Goal: Transaction & Acquisition: Book appointment/travel/reservation

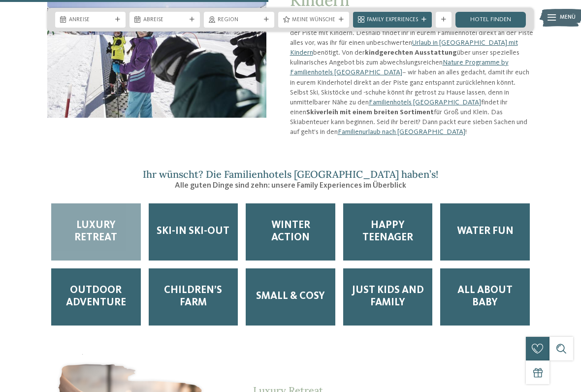
scroll to position [939, 0]
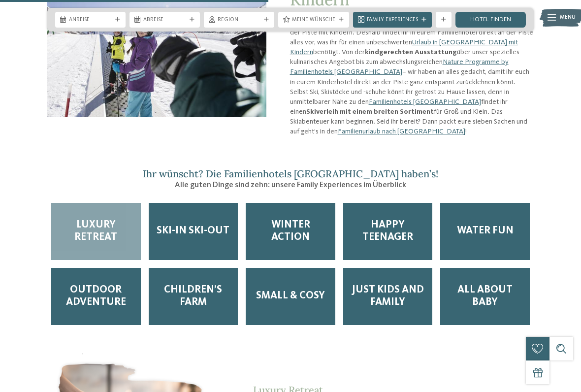
click at [205, 225] on span "Ski-in Ski-out" at bounding box center [192, 231] width 73 height 12
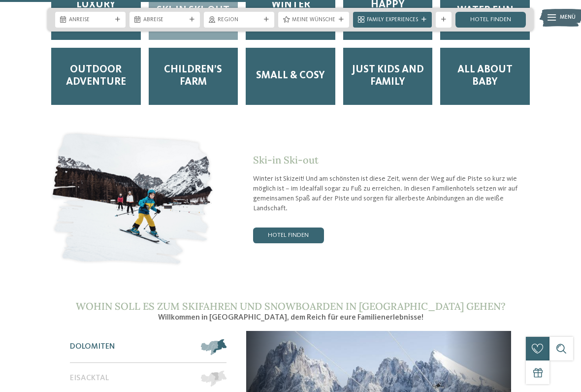
scroll to position [1160, 0]
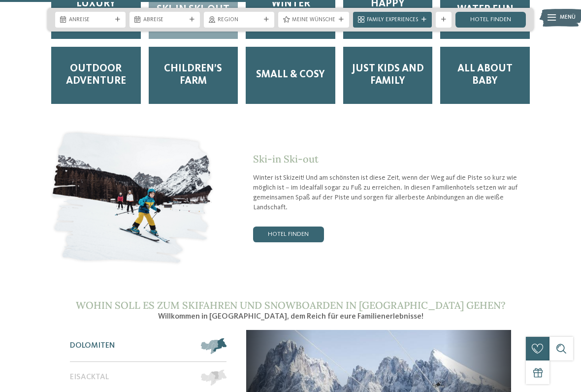
click at [295, 226] on link "Hotel finden" at bounding box center [288, 234] width 71 height 16
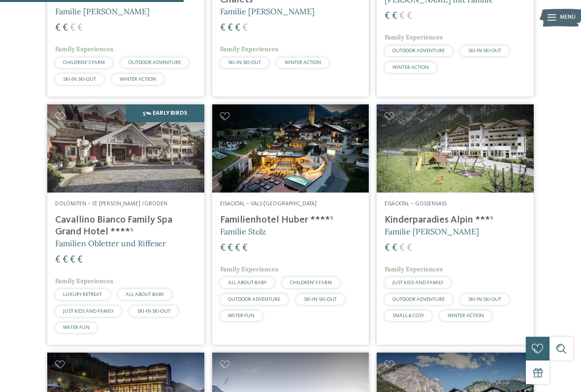
scroll to position [410, 0]
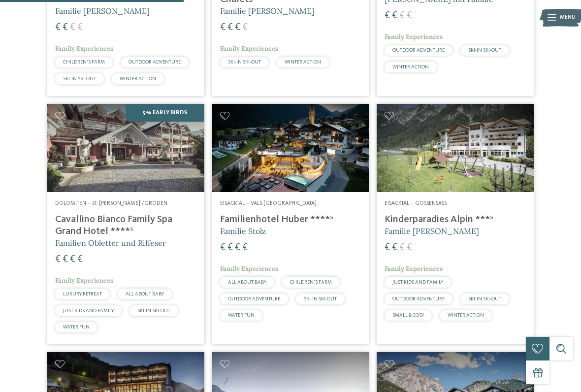
click at [493, 160] on img at bounding box center [454, 148] width 157 height 88
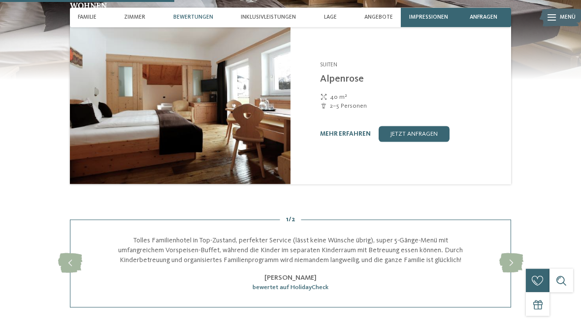
scroll to position [782, 0]
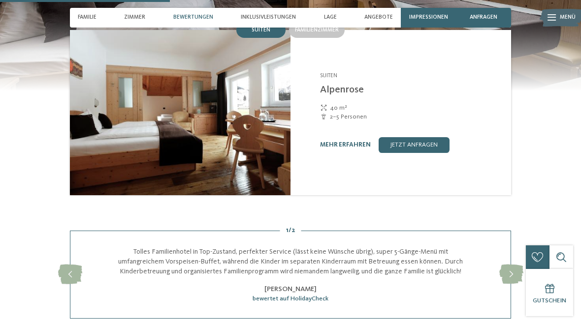
click at [512, 265] on icon at bounding box center [511, 275] width 24 height 20
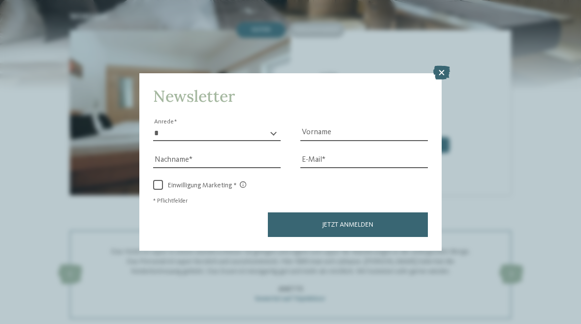
click at [444, 66] on icon at bounding box center [441, 73] width 17 height 14
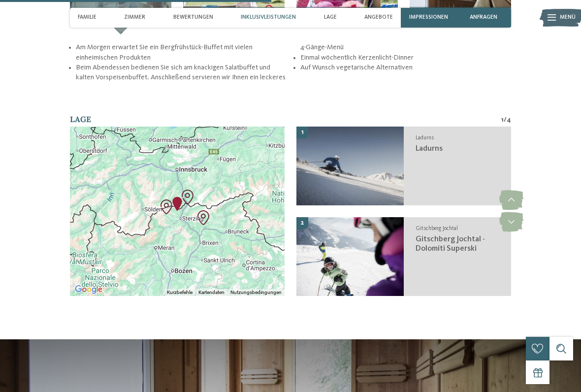
scroll to position [1222, 0]
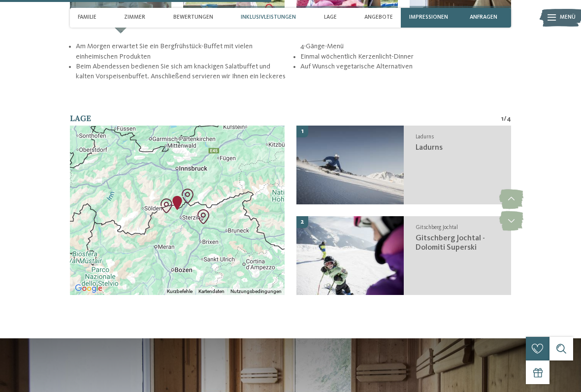
click at [430, 144] on span "Ladurns" at bounding box center [428, 148] width 27 height 8
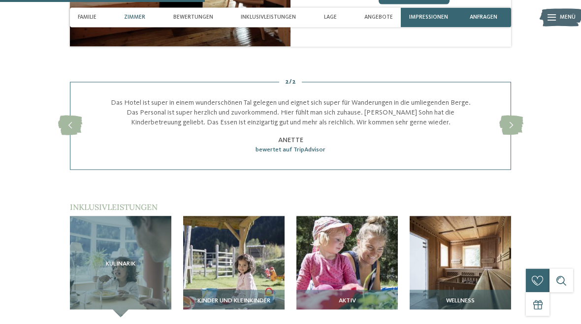
scroll to position [918, 0]
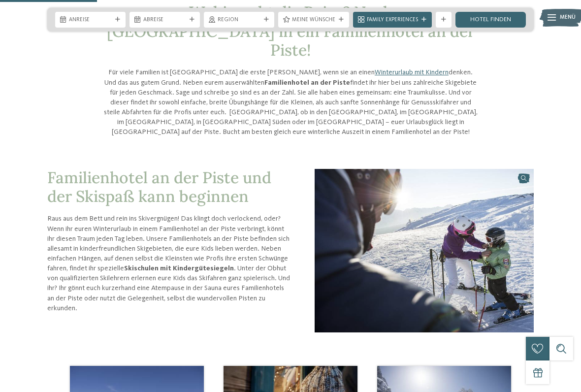
scroll to position [241, 0]
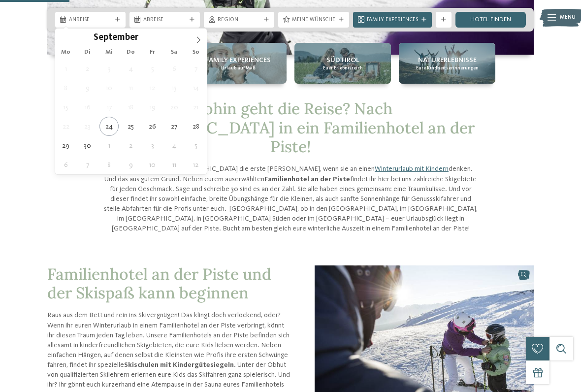
click at [196, 43] on icon at bounding box center [198, 39] width 7 height 7
click at [203, 37] on span at bounding box center [198, 37] width 17 height 17
click at [201, 39] on icon at bounding box center [198, 39] width 7 height 7
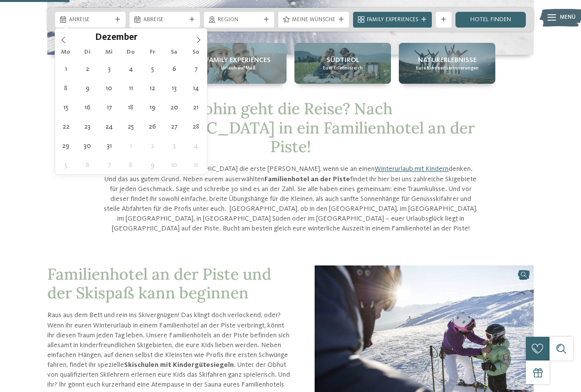
click at [204, 39] on span at bounding box center [198, 37] width 17 height 17
type input "****"
type div "17.01.2026"
type input "****"
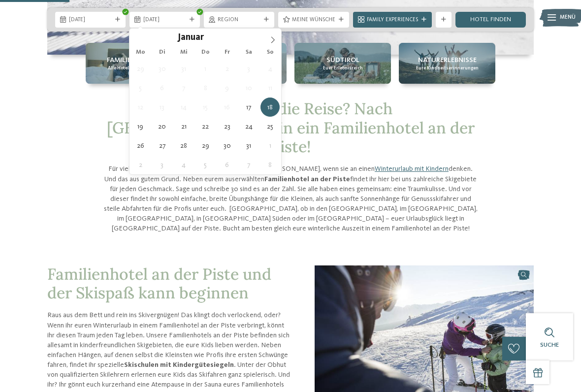
type div "24.01.2026"
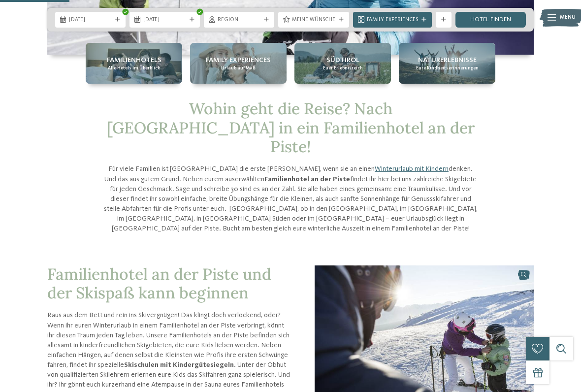
click at [494, 19] on link "Hotel finden" at bounding box center [490, 20] width 70 height 16
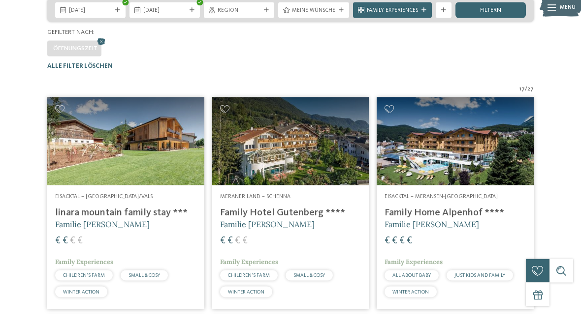
scroll to position [185, 0]
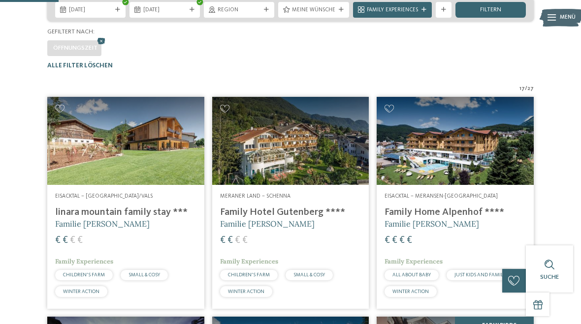
click at [489, 13] on span "filtern" at bounding box center [490, 10] width 21 height 6
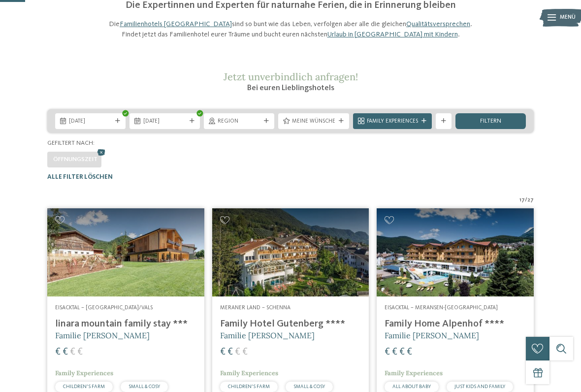
scroll to position [77, 0]
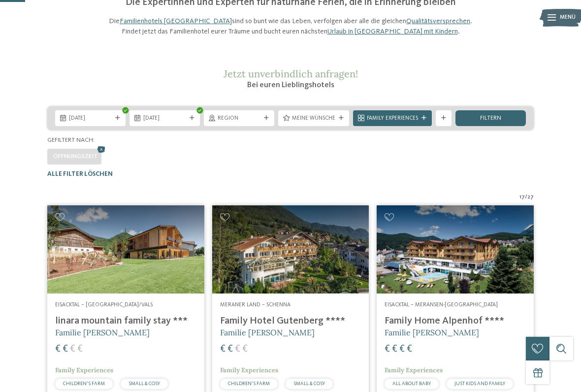
click at [443, 121] on icon at bounding box center [443, 118] width 5 height 5
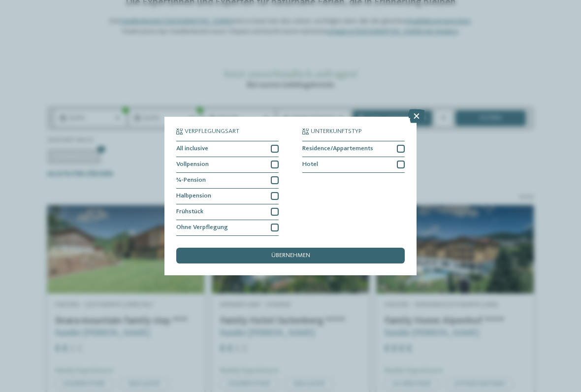
click at [277, 176] on div at bounding box center [275, 180] width 8 height 8
click at [276, 192] on div at bounding box center [275, 196] width 8 height 8
click at [276, 160] on div at bounding box center [275, 164] width 8 height 8
click at [278, 141] on div "All inclusive" at bounding box center [227, 149] width 102 height 16
click at [324, 247] on div "übernehmen" at bounding box center [290, 255] width 228 height 16
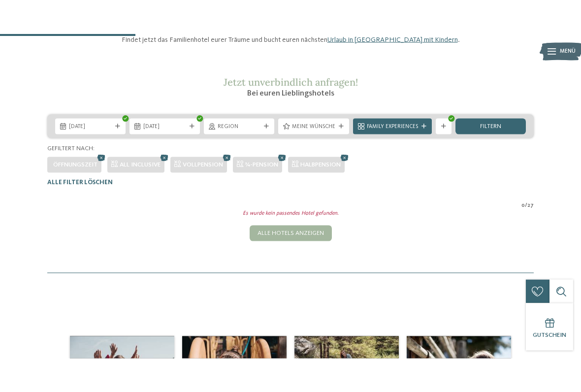
scroll to position [87, 0]
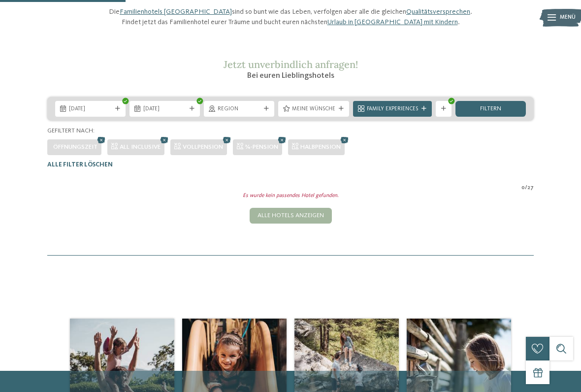
click at [344, 155] on div "Halbpension" at bounding box center [316, 147] width 57 height 16
click at [282, 145] on icon at bounding box center [282, 140] width 12 height 10
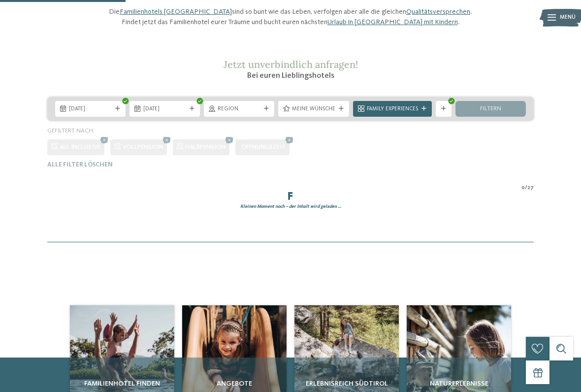
click at [233, 135] on icon at bounding box center [229, 140] width 12 height 10
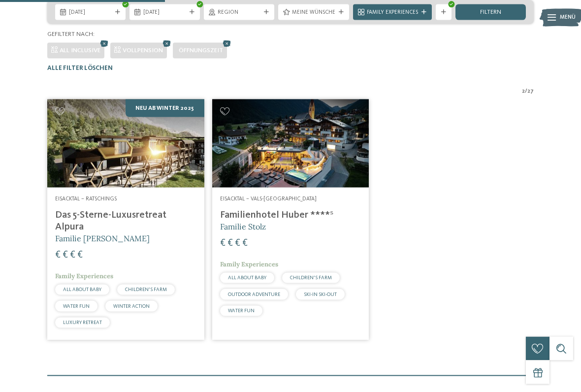
scroll to position [169, 0]
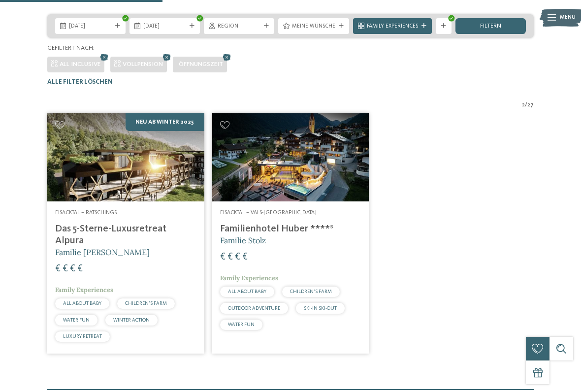
click at [165, 62] on icon at bounding box center [167, 57] width 12 height 10
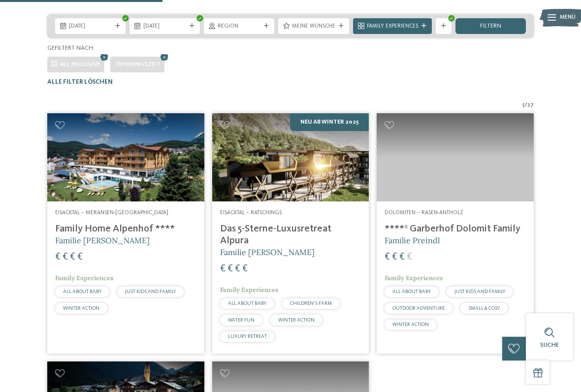
scroll to position [219, 0]
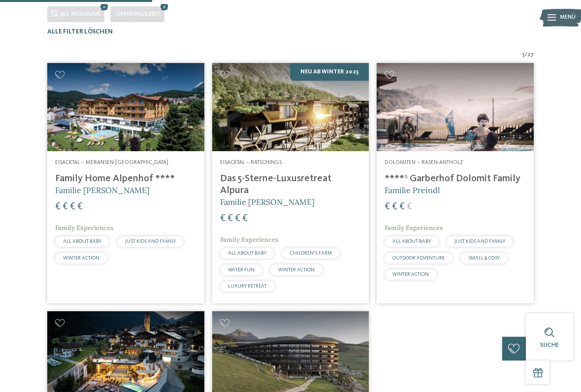
click at [105, 59] on div "5 / 27" at bounding box center [290, 55] width 486 height 8
click at [104, 12] on icon at bounding box center [104, 7] width 12 height 10
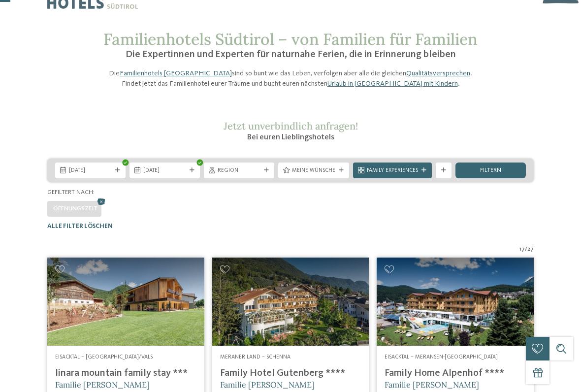
scroll to position [33, 0]
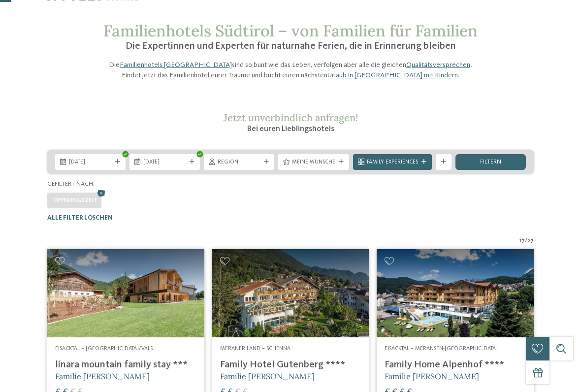
click at [338, 164] on div at bounding box center [341, 161] width 8 height 5
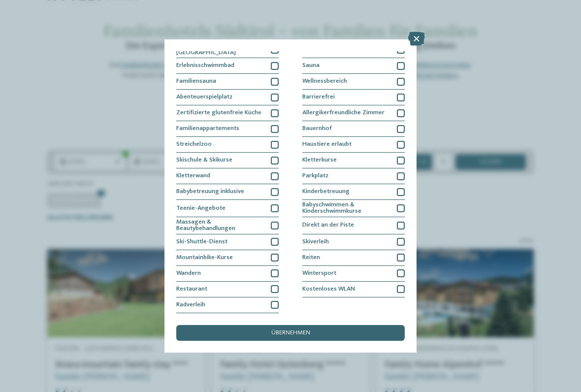
scroll to position [98, 0]
click at [402, 221] on div at bounding box center [401, 225] width 8 height 8
click at [326, 324] on div "übernehmen" at bounding box center [290, 333] width 228 height 16
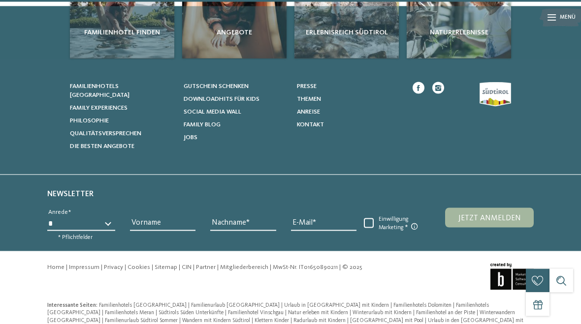
scroll to position [1164, 0]
